Goal: Task Accomplishment & Management: Manage account settings

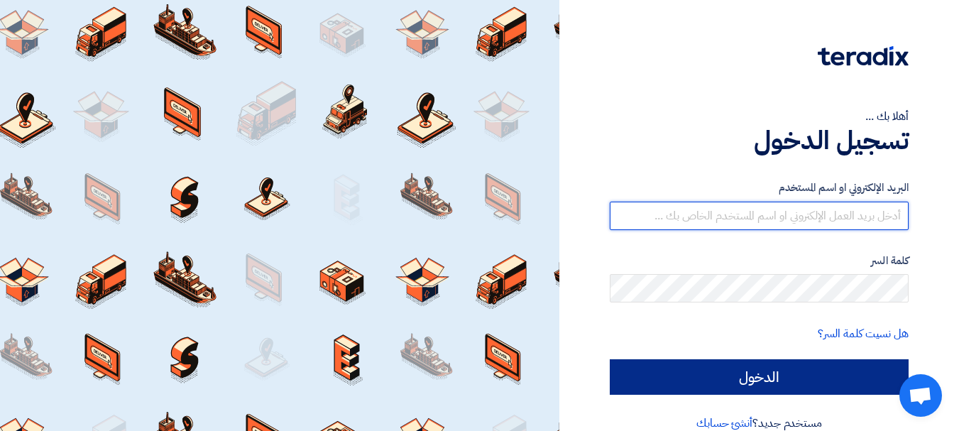
type input "[EMAIL_ADDRESS][DOMAIN_NAME]"
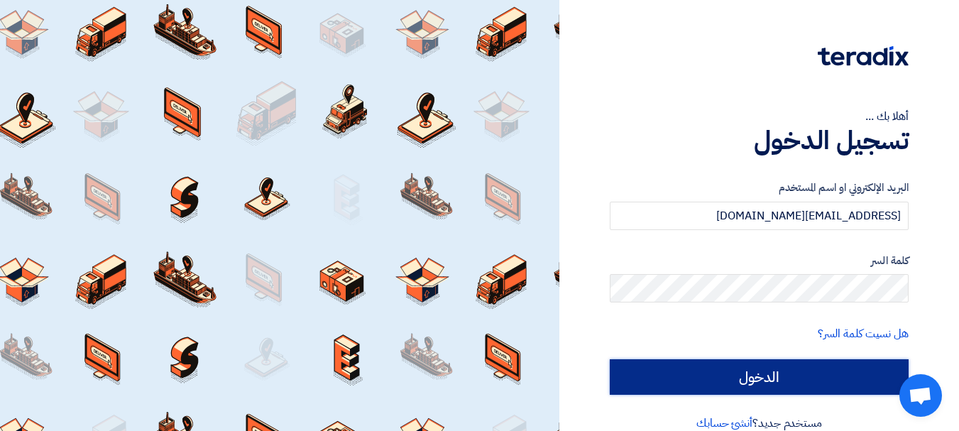
click at [800, 379] on input "الدخول" at bounding box center [759, 376] width 299 height 35
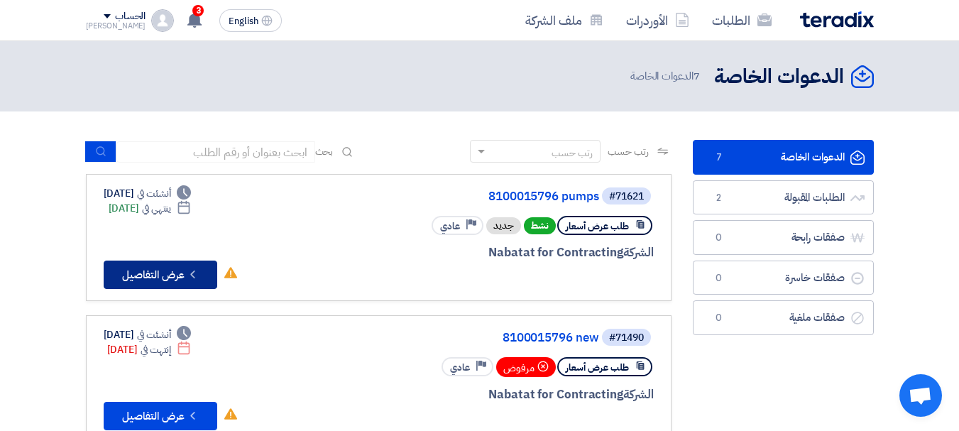
click at [177, 273] on button "Check details عرض التفاصيل" at bounding box center [161, 275] width 114 height 28
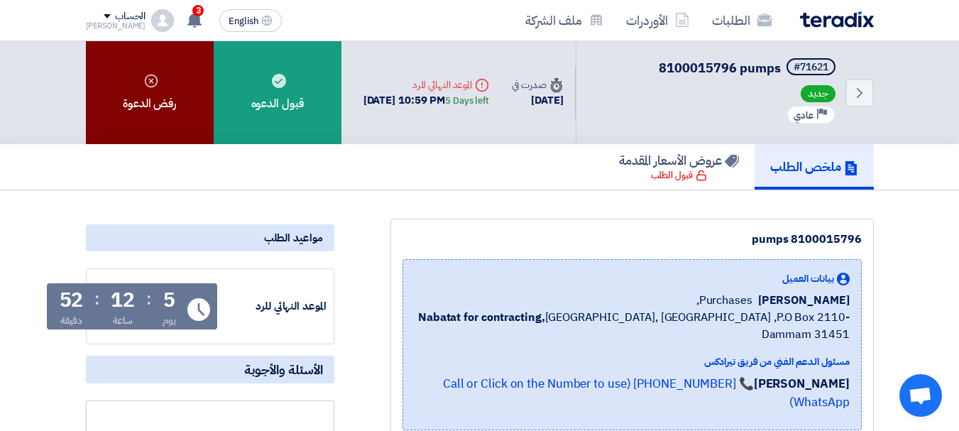
click at [148, 127] on div "رفض الدعوة" at bounding box center [150, 92] width 128 height 103
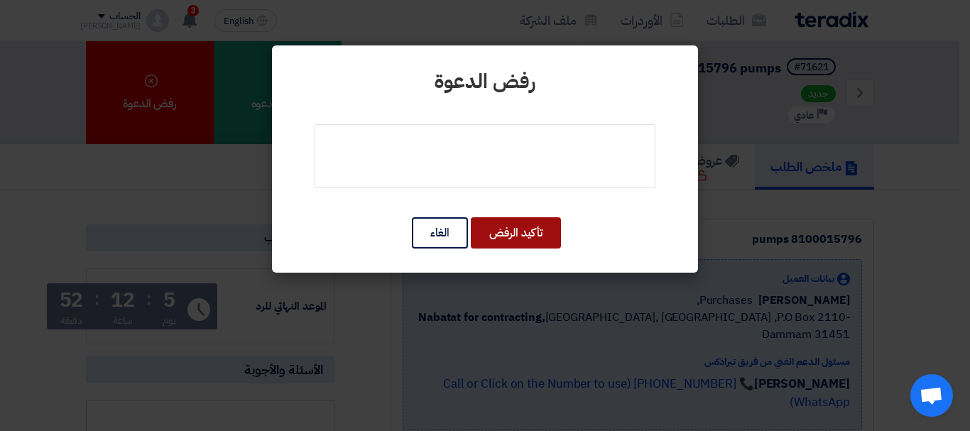
click at [514, 237] on button "تأكيد الرفض" at bounding box center [516, 232] width 90 height 31
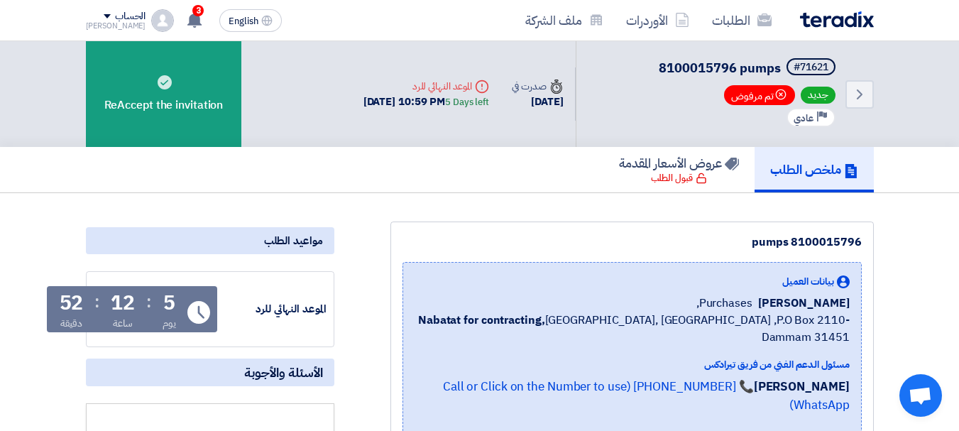
click at [124, 22] on div "[PERSON_NAME]" at bounding box center [116, 26] width 60 height 8
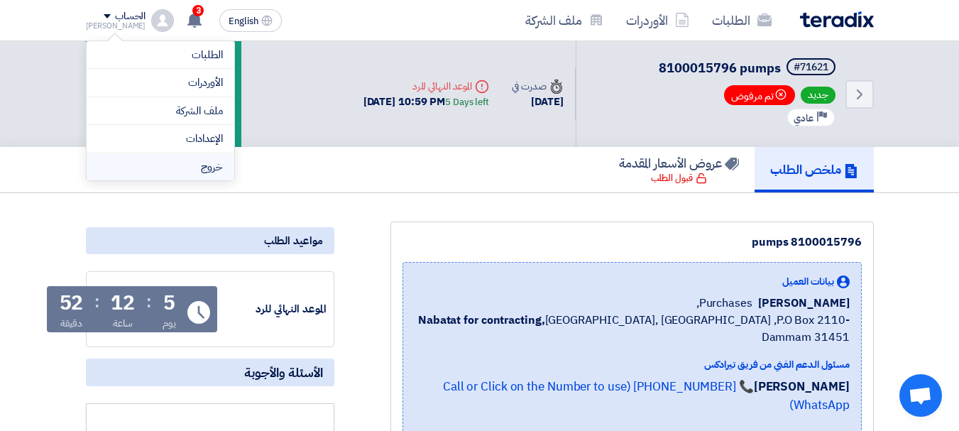
click at [210, 161] on li "خروج" at bounding box center [161, 167] width 148 height 28
